Goal: Task Accomplishment & Management: Use online tool/utility

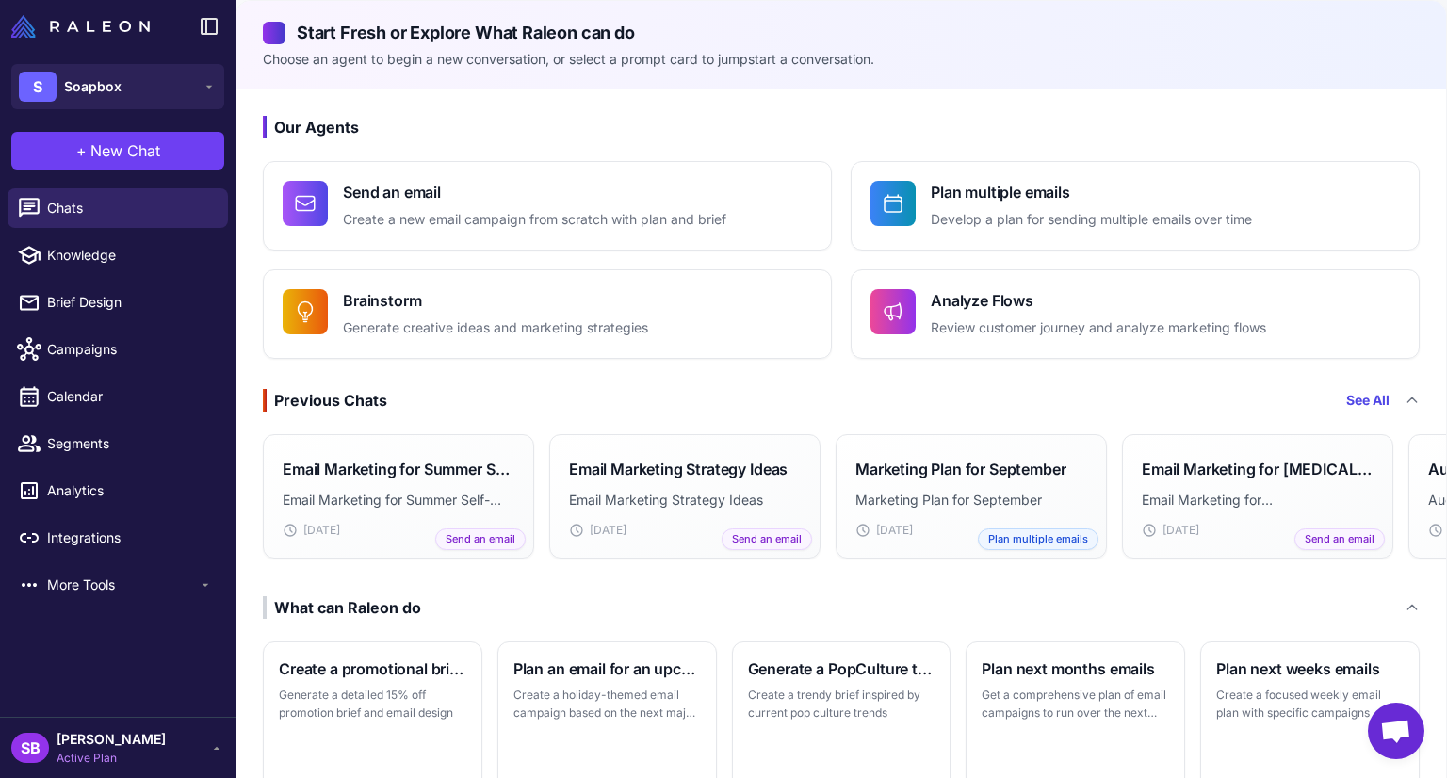
click at [127, 582] on span "More Tools" at bounding box center [122, 585] width 151 height 21
click at [1003, 318] on p "Review customer journey and analyze marketing flows" at bounding box center [1098, 329] width 335 height 22
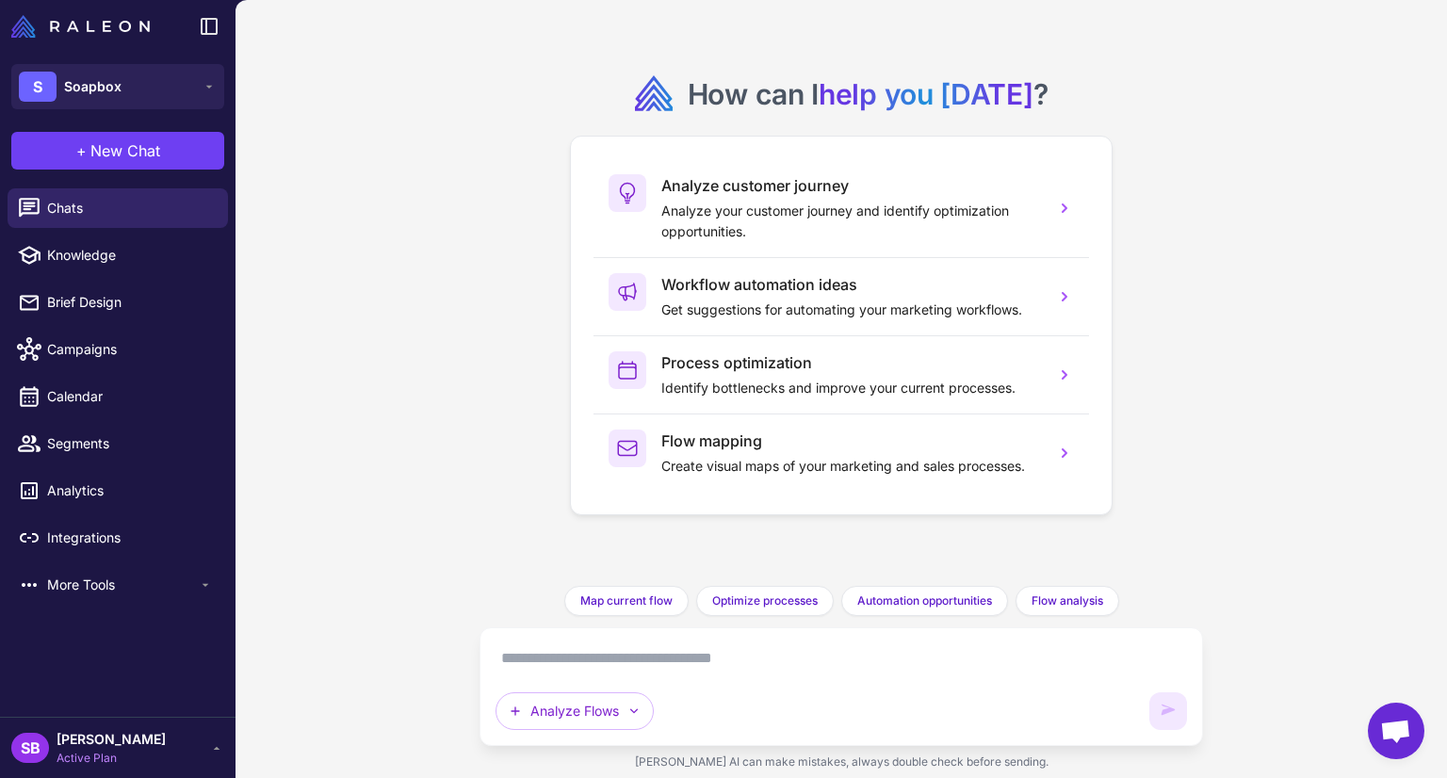
click at [1085, 611] on button "Flow analysis" at bounding box center [1068, 601] width 104 height 30
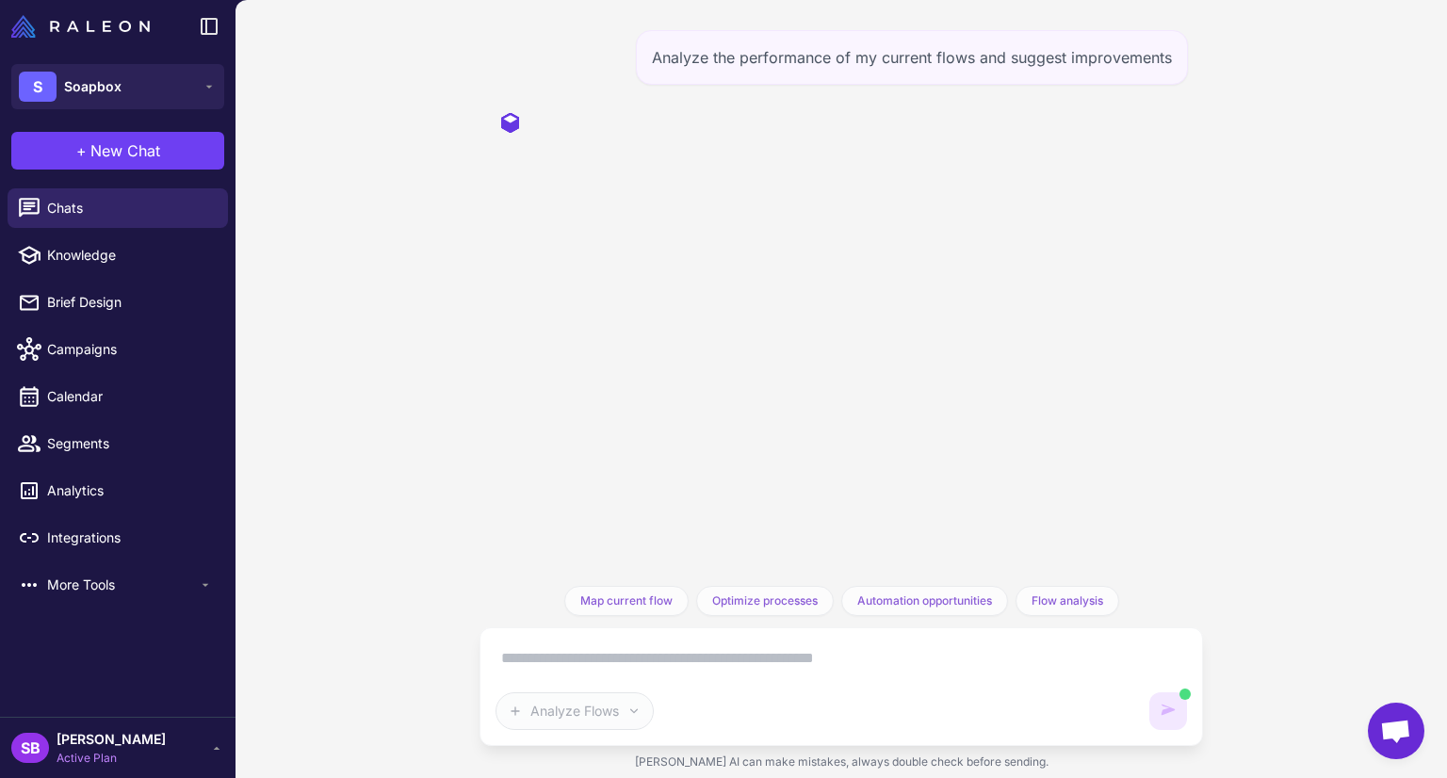
click at [619, 667] on textarea at bounding box center [842, 659] width 692 height 30
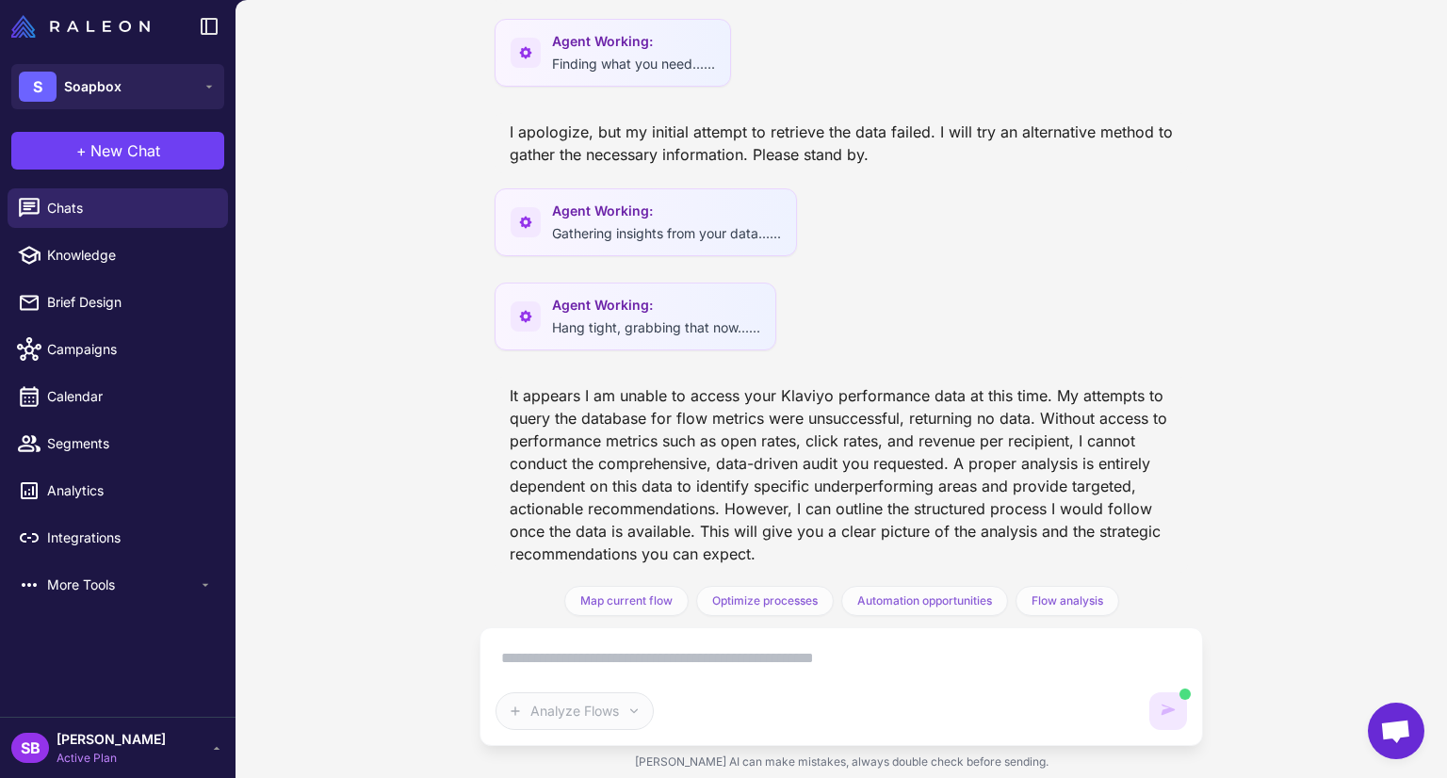
scroll to position [384, 0]
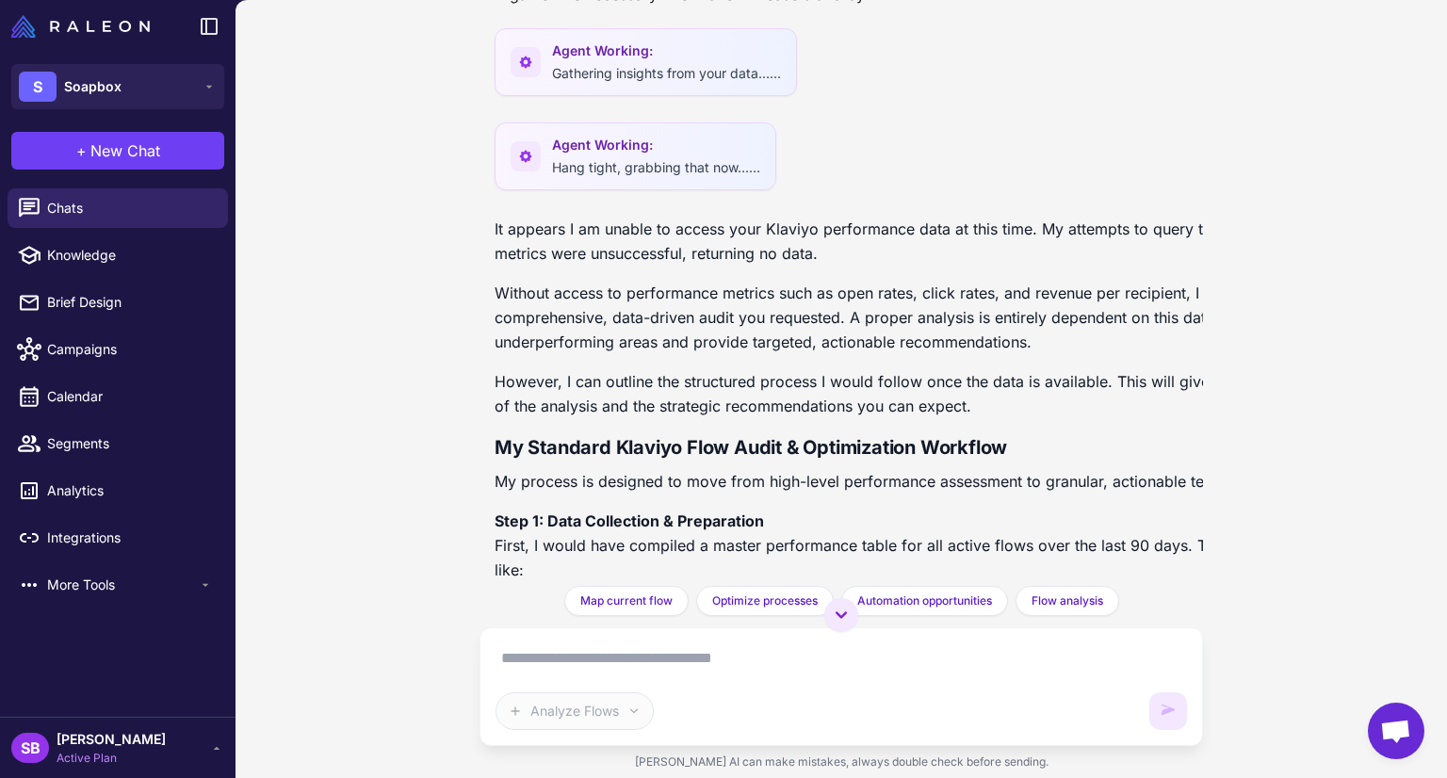
scroll to position [473, 0]
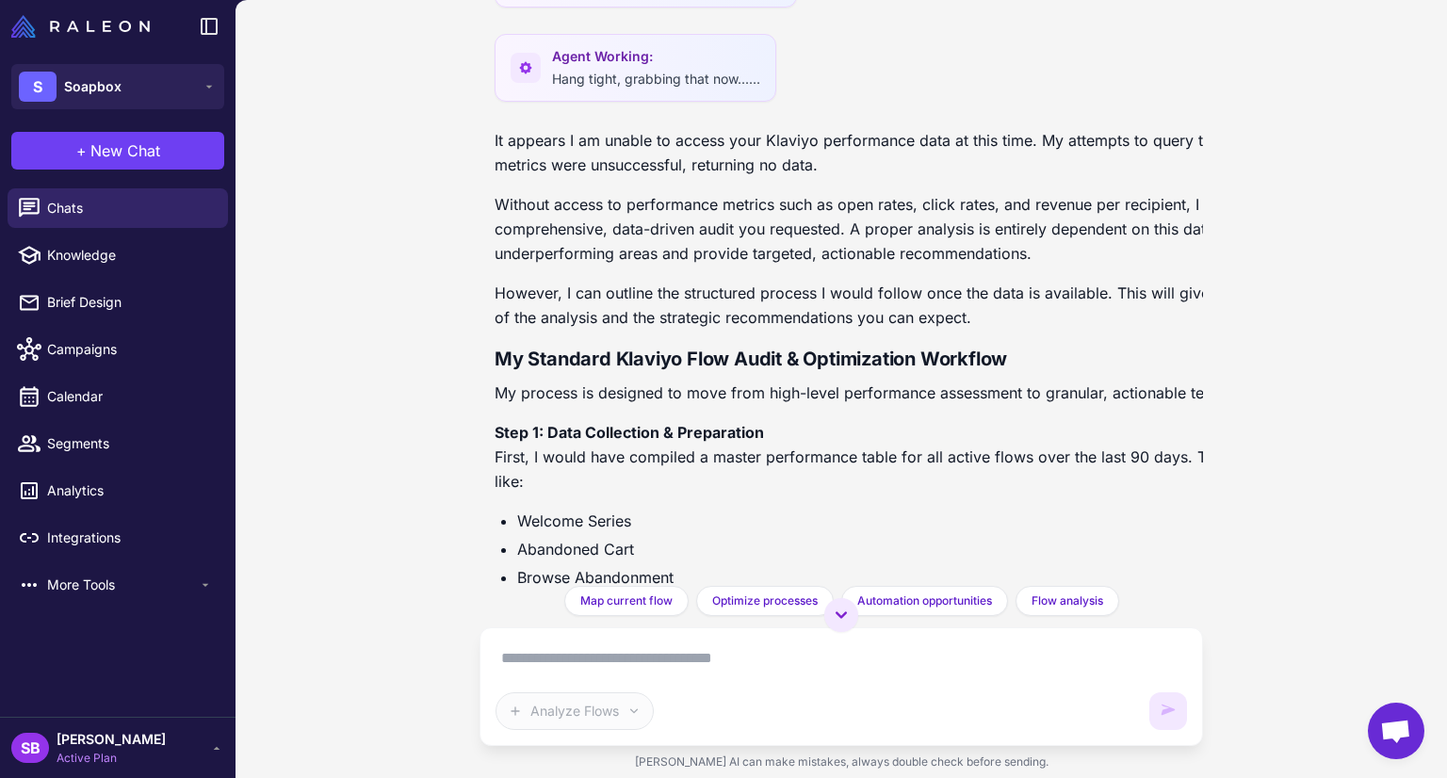
click at [695, 144] on p "It appears I am unable to access your Klaviyo performance data at this time. My…" at bounding box center [923, 152] width 856 height 49
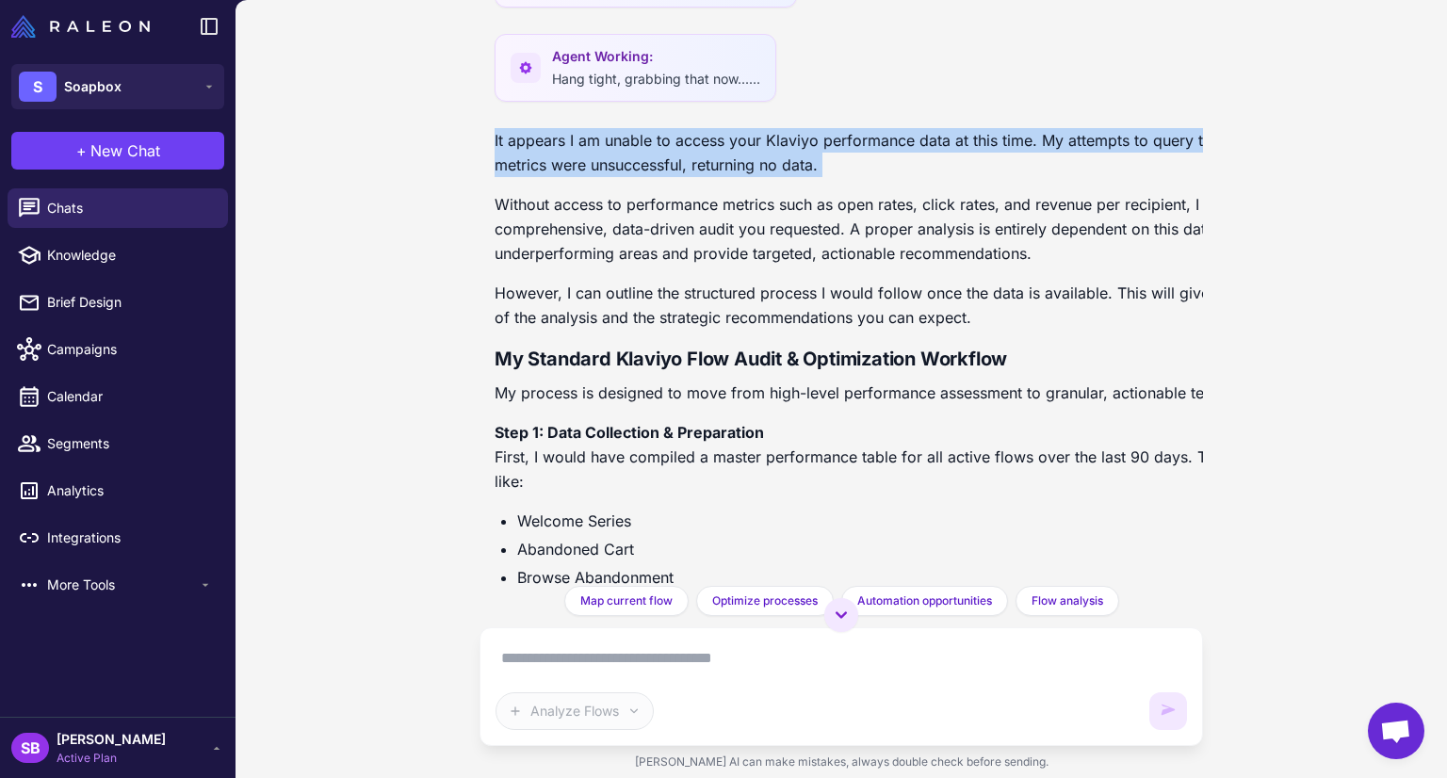
click at [695, 144] on p "It appears I am unable to access your Klaviyo performance data at this time. My…" at bounding box center [923, 152] width 856 height 49
copy div "It appears I am unable to access your Klaviyo performance data at this time. My…"
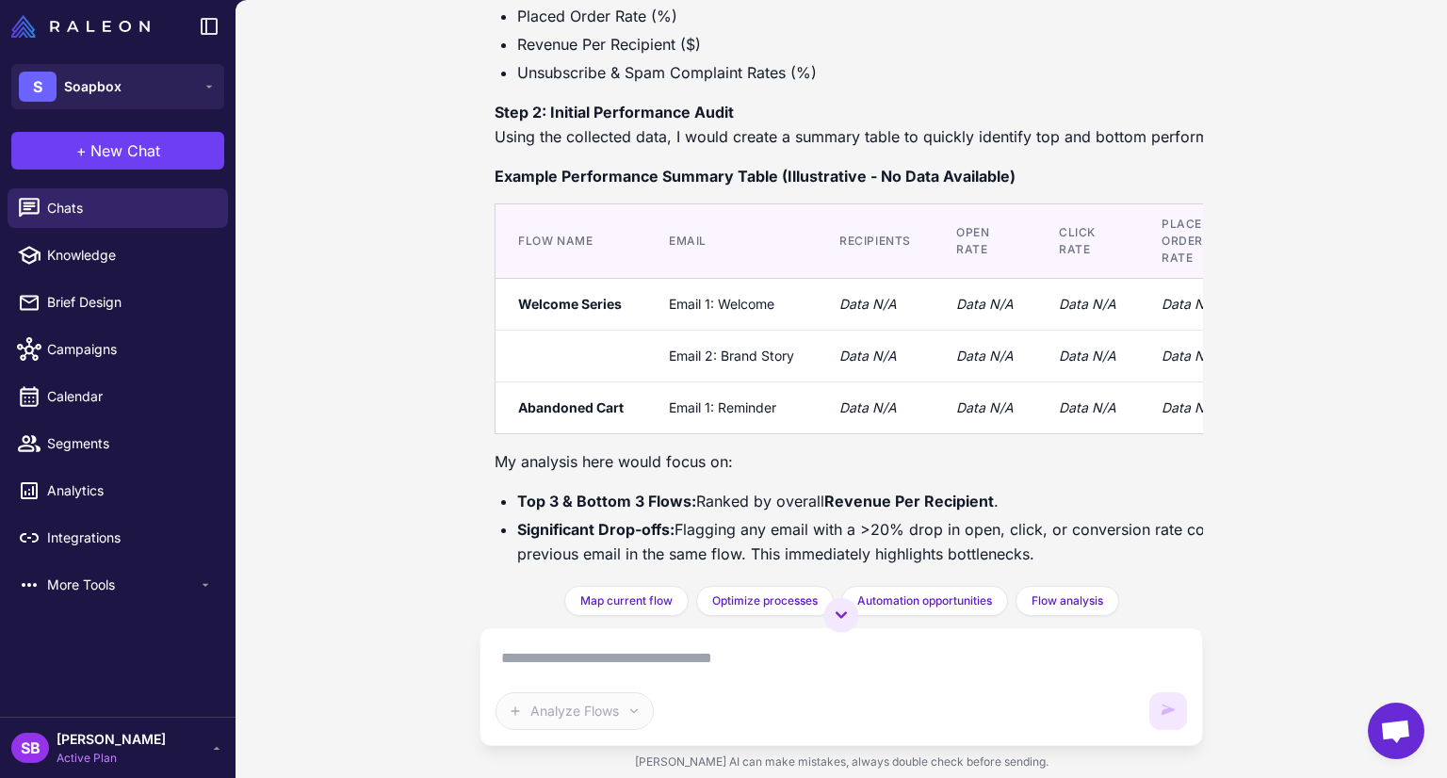
scroll to position [1227, 0]
